Goal: Information Seeking & Learning: Get advice/opinions

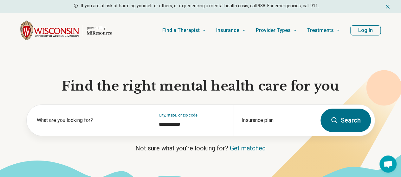
click at [309, 93] on h1 "Find the right mental health care for you" at bounding box center [200, 86] width 349 height 16
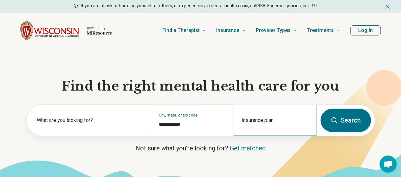
click at [260, 122] on div "Insurance plan" at bounding box center [275, 120] width 83 height 31
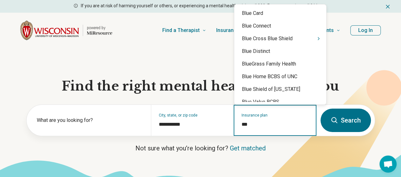
type input "****"
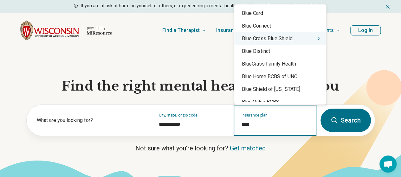
click at [280, 39] on div "Blue Cross Blue Shield" at bounding box center [280, 38] width 92 height 13
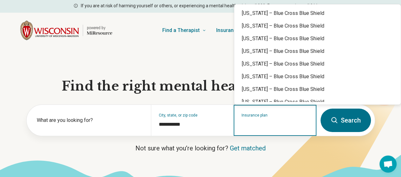
scroll to position [275, 0]
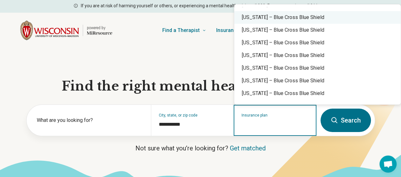
click at [280, 16] on div "Minnesota – Blue Cross Blue Shield" at bounding box center [317, 17] width 167 height 13
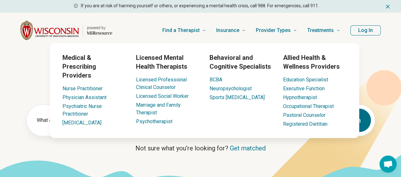
scroll to position [4, 0]
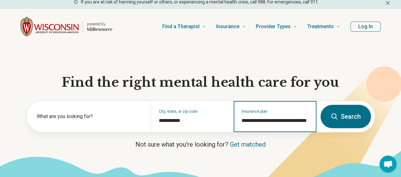
type input "**********"
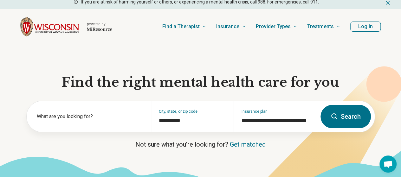
click at [390, 59] on section "**********" at bounding box center [200, 117] width 401 height 147
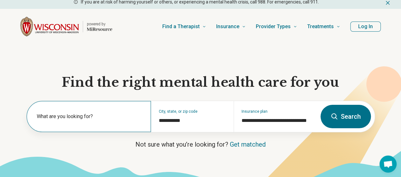
click at [103, 118] on label "What are you looking for?" at bounding box center [90, 117] width 107 height 8
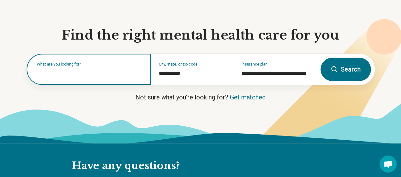
scroll to position [51, 0]
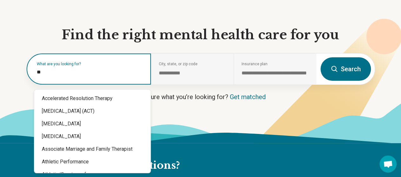
type input "*"
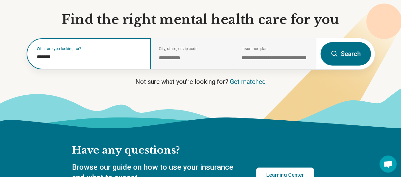
scroll to position [68, 0]
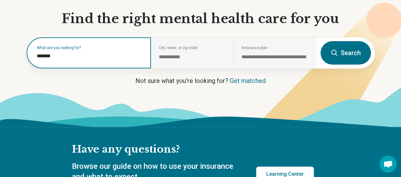
click at [70, 60] on input "*******" at bounding box center [90, 56] width 107 height 8
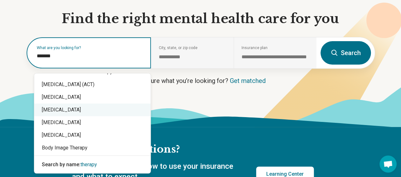
scroll to position [0, 0]
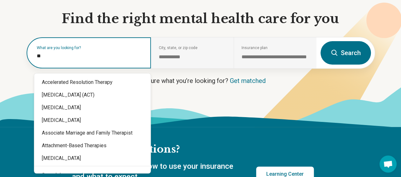
type input "*"
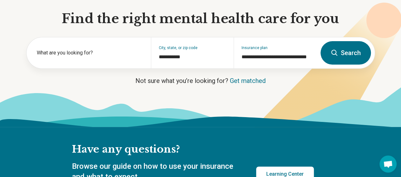
click at [340, 60] on button "Search" at bounding box center [346, 52] width 50 height 23
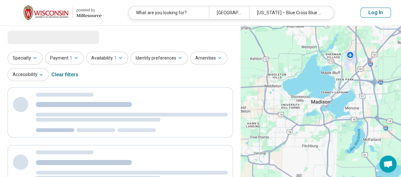
select select "***"
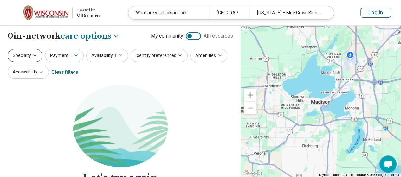
click at [30, 56] on button "Specialty" at bounding box center [25, 55] width 35 height 13
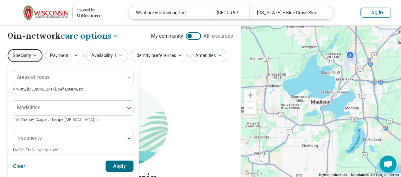
click at [30, 56] on button "Specialty" at bounding box center [25, 55] width 35 height 13
click at [74, 52] on button "Payment 1" at bounding box center [64, 55] width 39 height 13
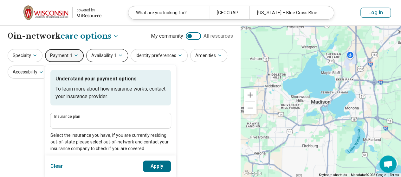
click at [111, 51] on button "Availability 1" at bounding box center [107, 55] width 42 height 13
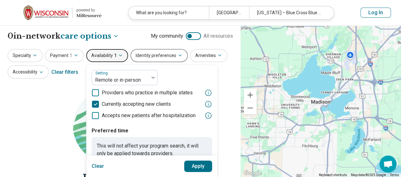
click at [162, 57] on button "Identity preferences" at bounding box center [159, 55] width 57 height 13
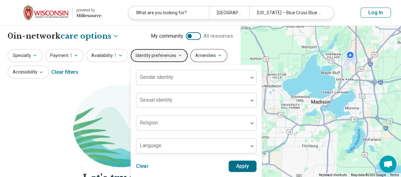
click at [208, 50] on button "Amenities" at bounding box center [208, 55] width 37 height 13
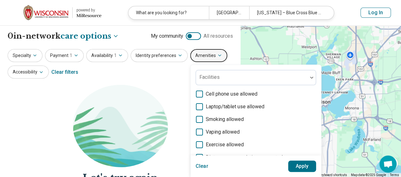
click at [228, 42] on div "**********" at bounding box center [120, 141] width 241 height 231
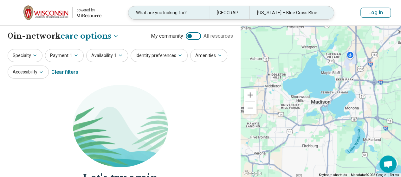
click at [319, 14] on div "Minnesota – Blue Cross Blue Shield" at bounding box center [289, 12] width 81 height 13
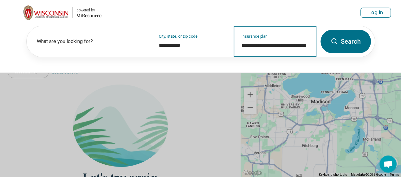
click at [301, 44] on input "**********" at bounding box center [275, 46] width 67 height 8
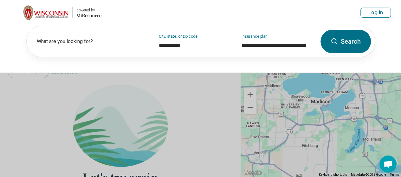
click at [323, 7] on header "powered by Miresource logo What are you looking for? Madison, WI Minnesota – Bl…" at bounding box center [200, 13] width 401 height 26
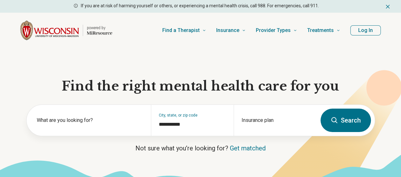
click at [326, 121] on button "Search" at bounding box center [346, 120] width 50 height 23
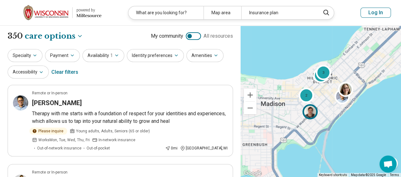
click at [319, 119] on div at bounding box center [312, 113] width 18 height 18
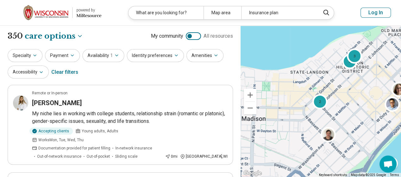
drag, startPoint x: 317, startPoint y: 83, endPoint x: 349, endPoint y: 92, distance: 32.9
click at [349, 92] on div "2 3 3" at bounding box center [321, 102] width 161 height 152
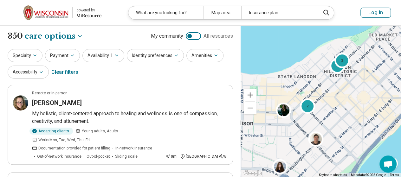
drag, startPoint x: 354, startPoint y: 82, endPoint x: 341, endPoint y: 87, distance: 13.7
click at [341, 87] on div "2 3 3" at bounding box center [321, 102] width 161 height 152
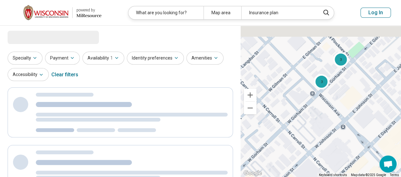
drag, startPoint x: 370, startPoint y: 52, endPoint x: 326, endPoint y: 87, distance: 56.2
click at [326, 87] on div "2 3 3" at bounding box center [321, 102] width 161 height 152
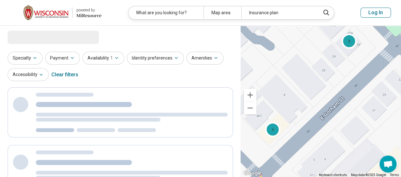
drag, startPoint x: 300, startPoint y: 85, endPoint x: 323, endPoint y: 75, distance: 24.2
click at [323, 75] on div "3 3 2" at bounding box center [321, 102] width 161 height 152
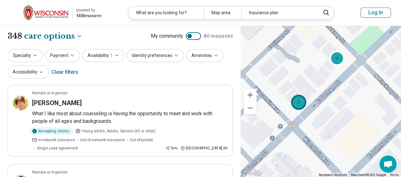
click at [298, 106] on div "3" at bounding box center [298, 102] width 15 height 15
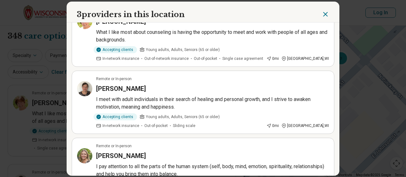
scroll to position [54, 0]
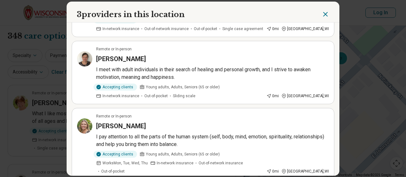
click at [361, 76] on div "3 providers in this location Remote or In-person Barb Knutson What I like most …" at bounding box center [203, 88] width 406 height 177
click at [324, 16] on icon "Close" at bounding box center [326, 14] width 4 height 4
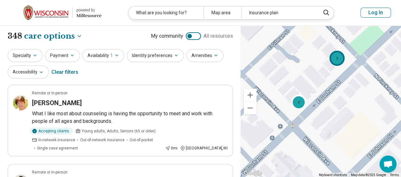
click at [339, 59] on div "3" at bounding box center [337, 57] width 15 height 15
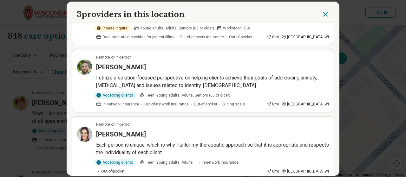
scroll to position [0, 0]
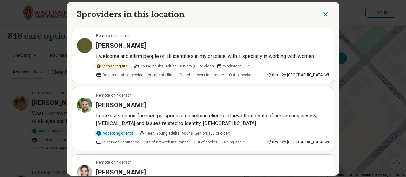
click at [242, 91] on article "Remote or In-person Alexander Einsman I utilize a solution-focused perspective …" at bounding box center [203, 118] width 263 height 63
click at [107, 44] on h3 "Susan Knoedel" at bounding box center [121, 45] width 50 height 9
click at [325, 16] on icon "Close" at bounding box center [326, 14] width 4 height 4
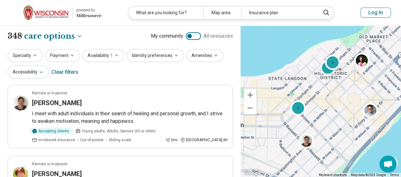
drag, startPoint x: 322, startPoint y: 115, endPoint x: 324, endPoint y: 98, distance: 16.6
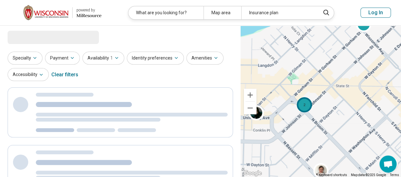
select select "***"
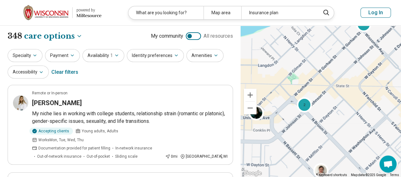
click at [303, 106] on div "2" at bounding box center [304, 104] width 15 height 15
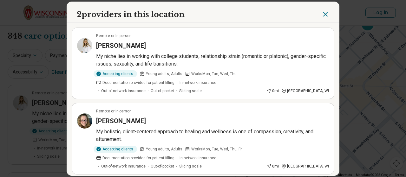
click at [120, 43] on h3 "Victoria Lewis" at bounding box center [121, 45] width 50 height 9
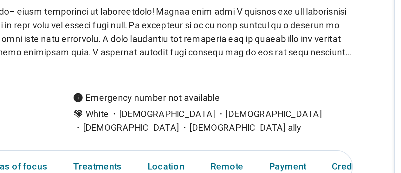
scroll to position [77, 0]
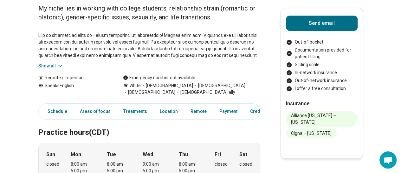
click at [59, 62] on icon at bounding box center [60, 65] width 6 height 6
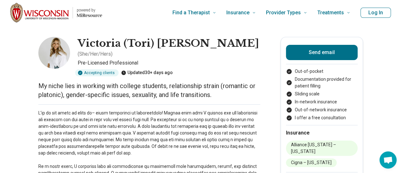
scroll to position [0, 3]
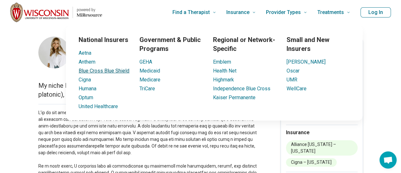
click at [98, 70] on link "Blue Cross Blue Shield" at bounding box center [104, 71] width 51 height 6
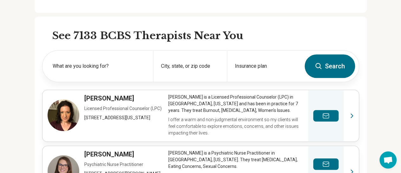
scroll to position [199, 3]
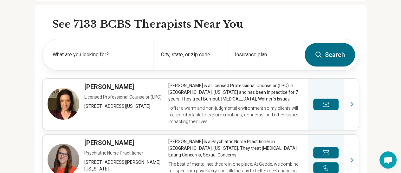
click at [336, 55] on button "Search" at bounding box center [330, 54] width 50 height 23
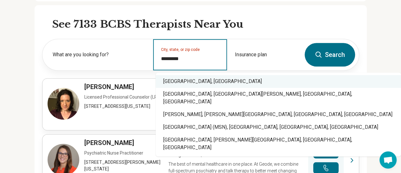
click at [287, 79] on div "Madison, WI" at bounding box center [279, 81] width 246 height 13
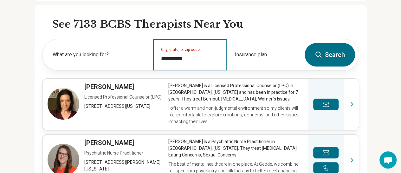
type input "**********"
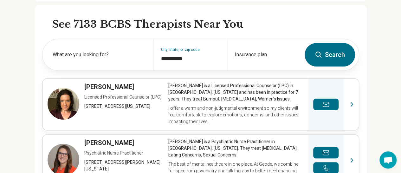
click at [333, 54] on button "Search" at bounding box center [330, 54] width 50 height 23
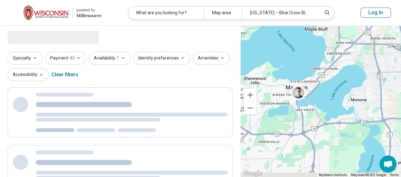
drag, startPoint x: 329, startPoint y: 90, endPoint x: 335, endPoint y: 67, distance: 23.8
click at [336, 67] on div at bounding box center [321, 102] width 161 height 152
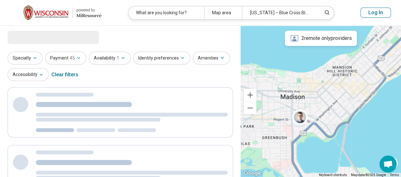
drag, startPoint x: 336, startPoint y: 112, endPoint x: 327, endPoint y: 106, distance: 10.7
select select "***"
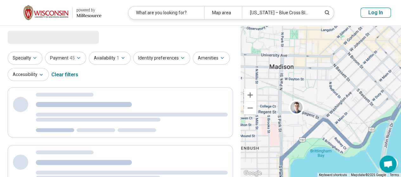
drag, startPoint x: 297, startPoint y: 119, endPoint x: 323, endPoint y: 88, distance: 40.6
click at [324, 89] on div at bounding box center [321, 102] width 161 height 152
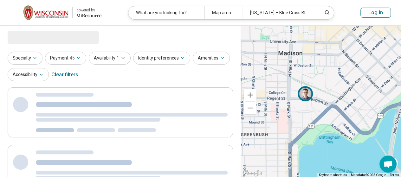
click at [308, 93] on img at bounding box center [305, 93] width 15 height 15
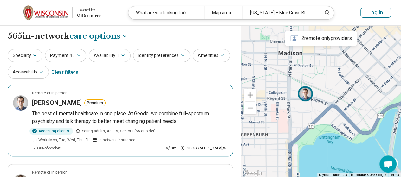
click at [130, 115] on p "The best of mental healthcare in one place. At Geode, we combine full-spectrum …" at bounding box center [130, 117] width 196 height 15
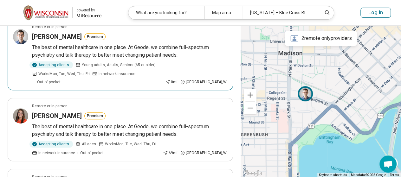
scroll to position [67, 0]
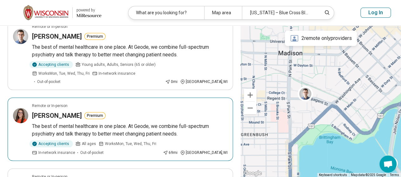
click at [124, 131] on article "Remote or In-person Carla Weismantel Premium The best of mental healthcare in o…" at bounding box center [121, 129] width 226 height 63
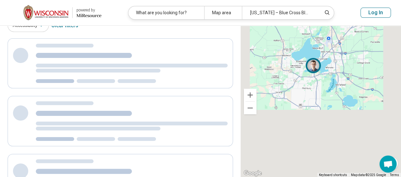
scroll to position [2, 0]
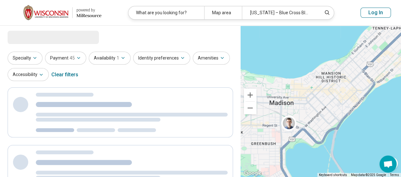
drag, startPoint x: 343, startPoint y: 89, endPoint x: 330, endPoint y: 106, distance: 20.9
click at [330, 106] on div at bounding box center [321, 102] width 161 height 152
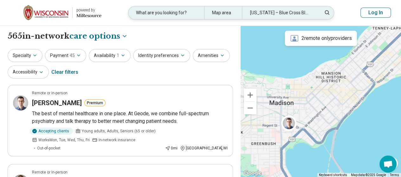
click at [287, 13] on div "Indiana – Blue Cross Blue Shield" at bounding box center [280, 12] width 76 height 13
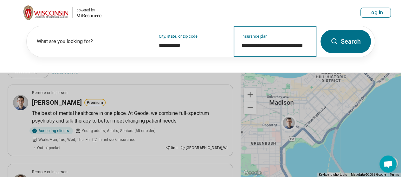
click at [264, 47] on input "**********" at bounding box center [275, 46] width 67 height 8
click at [301, 44] on input "**********" at bounding box center [275, 46] width 67 height 8
click at [265, 43] on input "**********" at bounding box center [275, 46] width 67 height 8
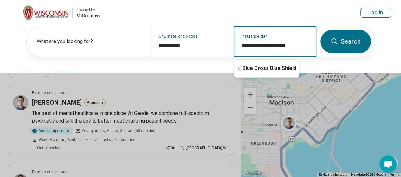
type input "**********"
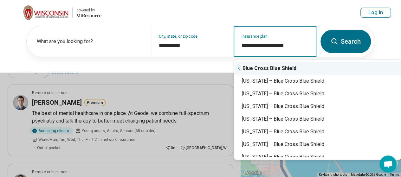
click at [273, 68] on div "Blue Cross Blue Shield" at bounding box center [317, 68] width 167 height 13
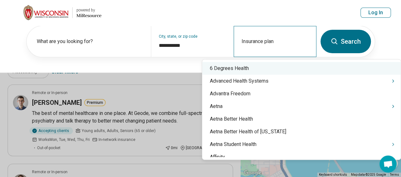
click at [262, 47] on input "Insurance plan" at bounding box center [275, 47] width 67 height 8
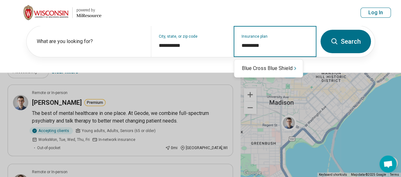
type input "**********"
click at [267, 73] on div "Blue Cross Blue Shield" at bounding box center [268, 68] width 69 height 13
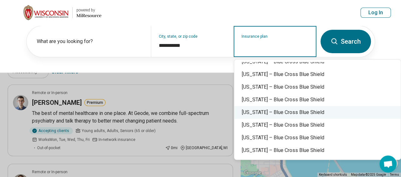
scroll to position [299, 0]
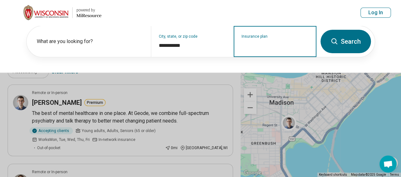
type input "**********"
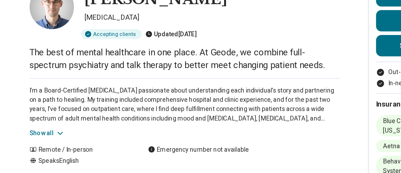
scroll to position [16, 0]
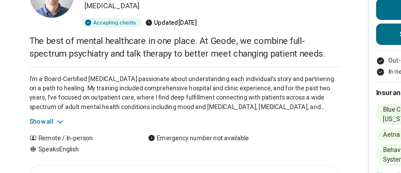
click at [62, 136] on icon at bounding box center [60, 134] width 6 height 6
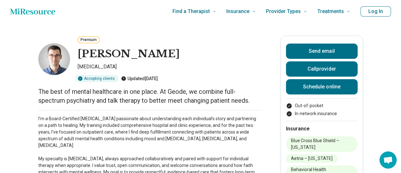
scroll to position [0, 0]
